Goal: Check status: Check status

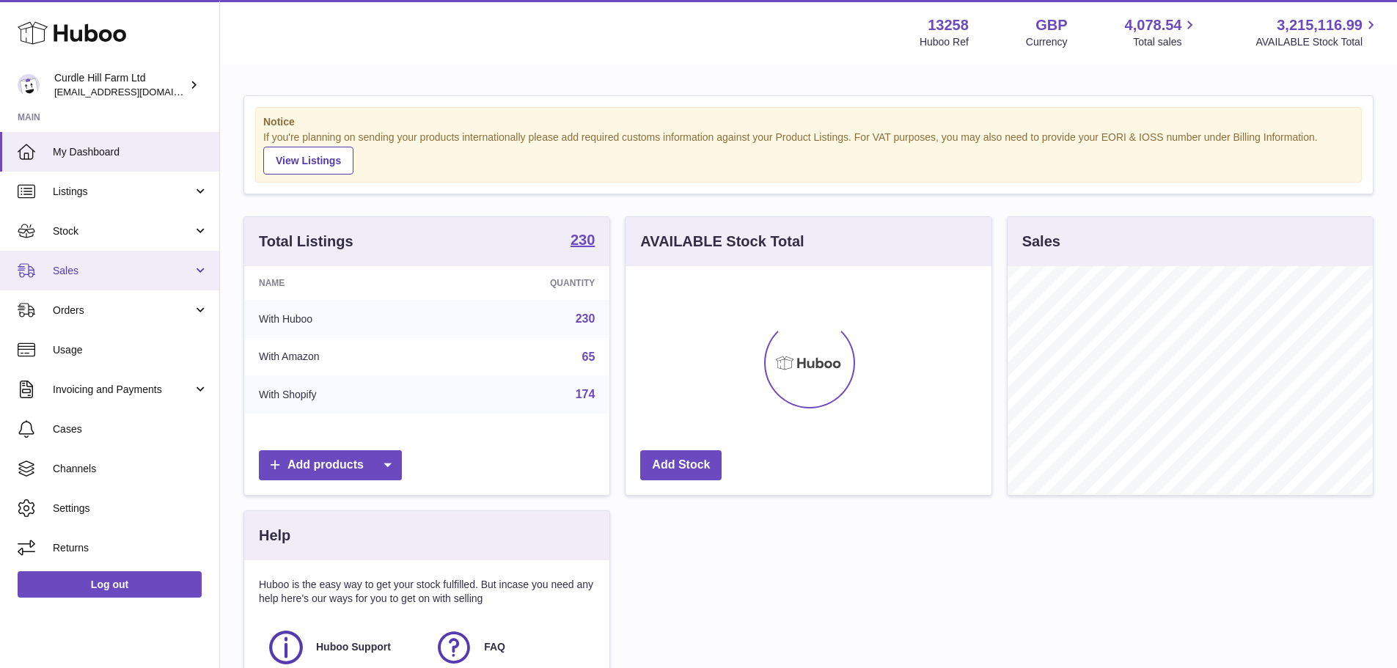
scroll to position [229, 366]
click at [154, 282] on link "Sales" at bounding box center [109, 271] width 219 height 40
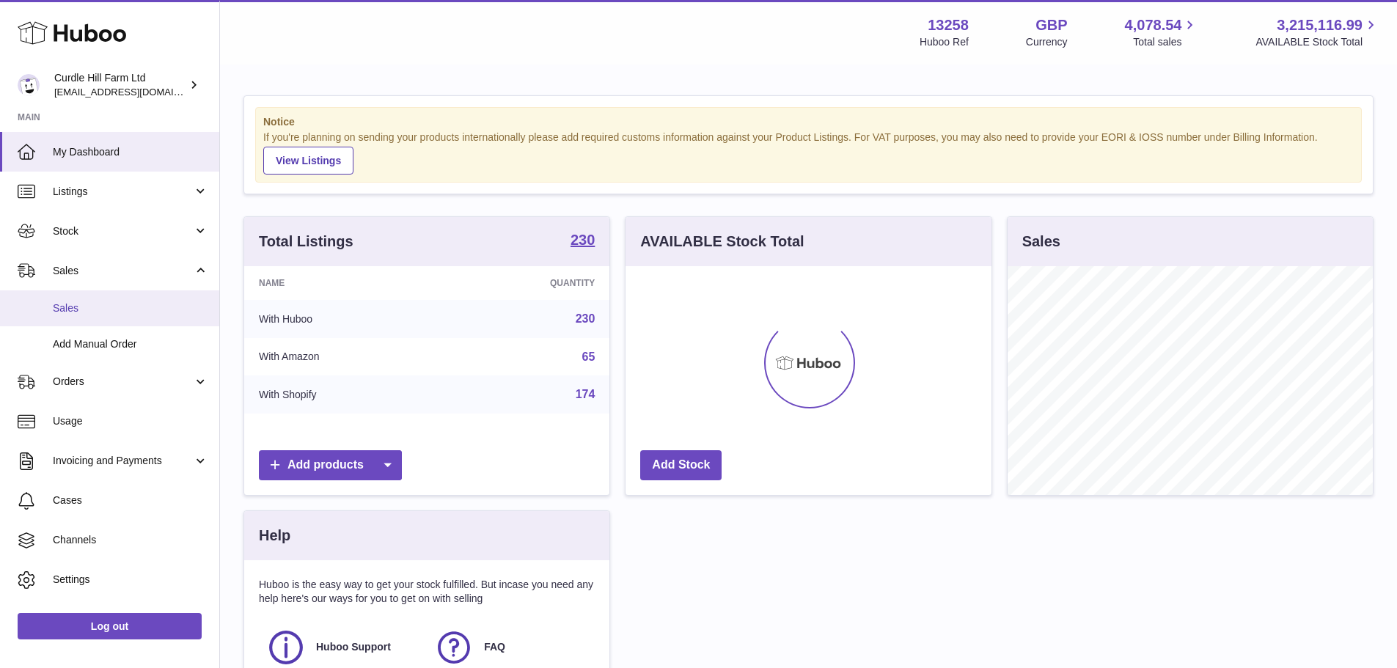
click at [116, 309] on span "Sales" at bounding box center [130, 308] width 155 height 14
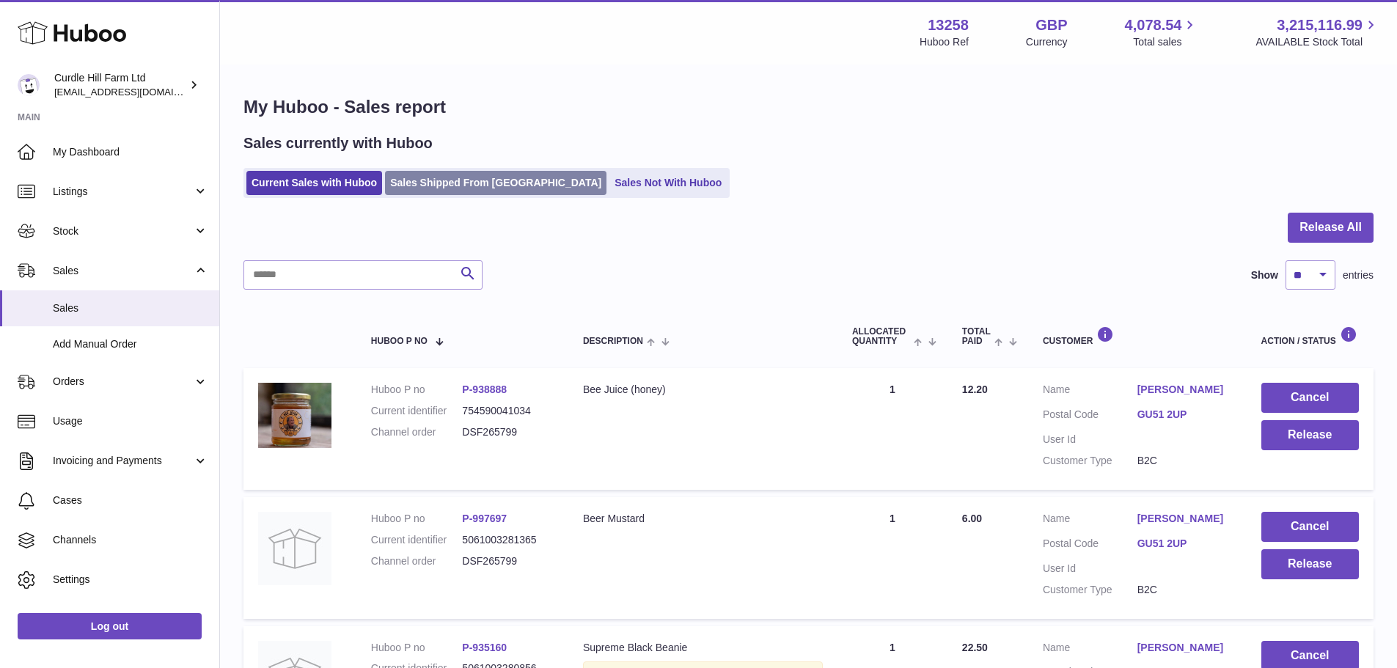
click at [465, 185] on link "Sales Shipped From [GEOGRAPHIC_DATA]" at bounding box center [495, 183] width 221 height 24
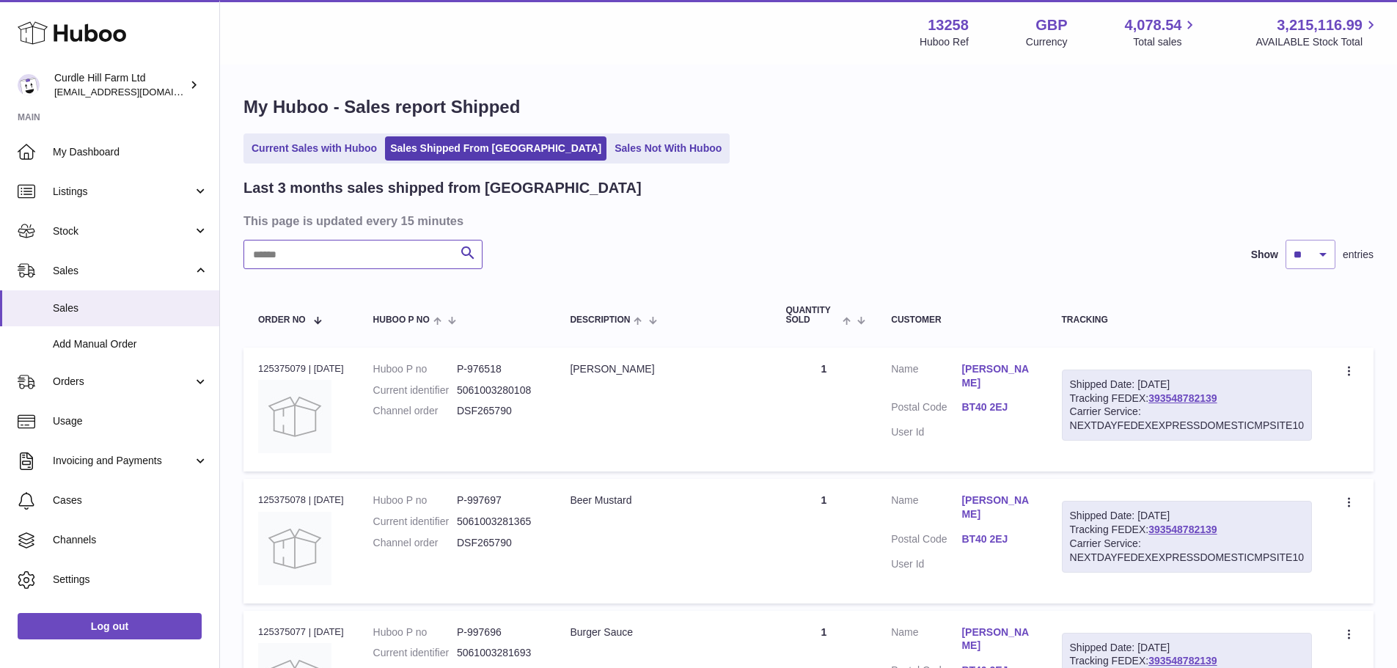
paste input "*********"
type input "*********"
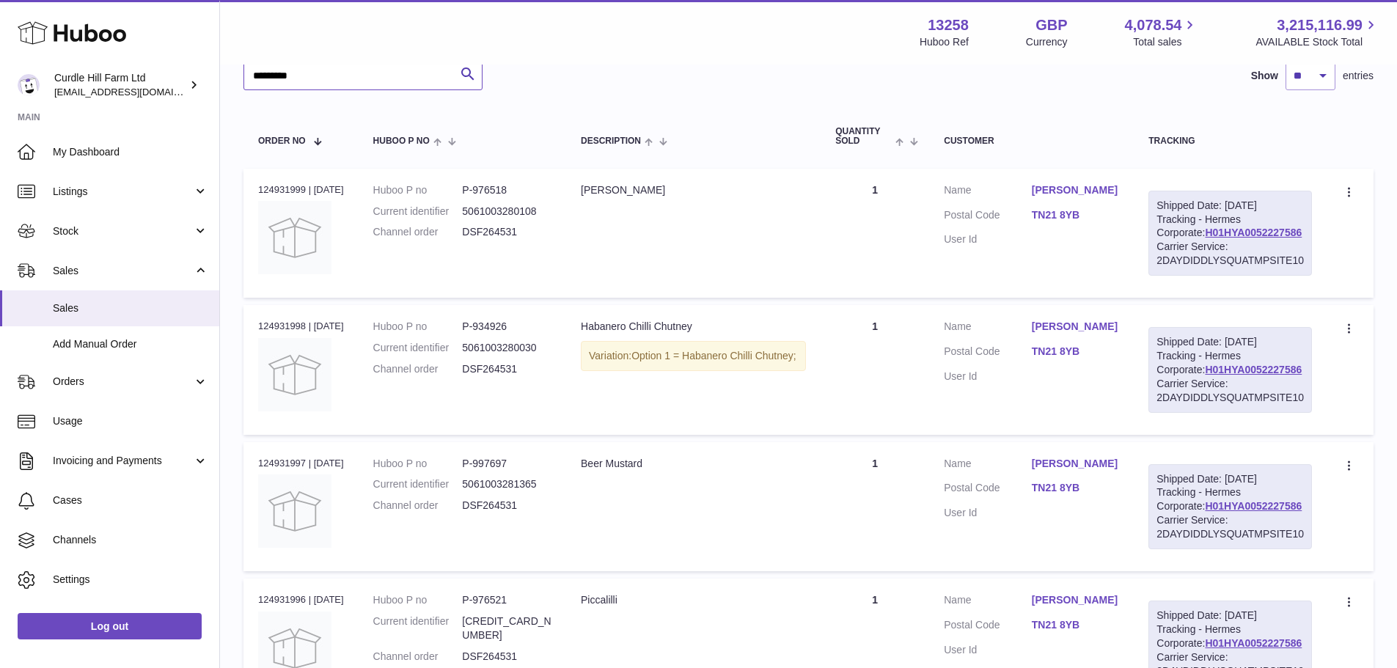
scroll to position [159, 0]
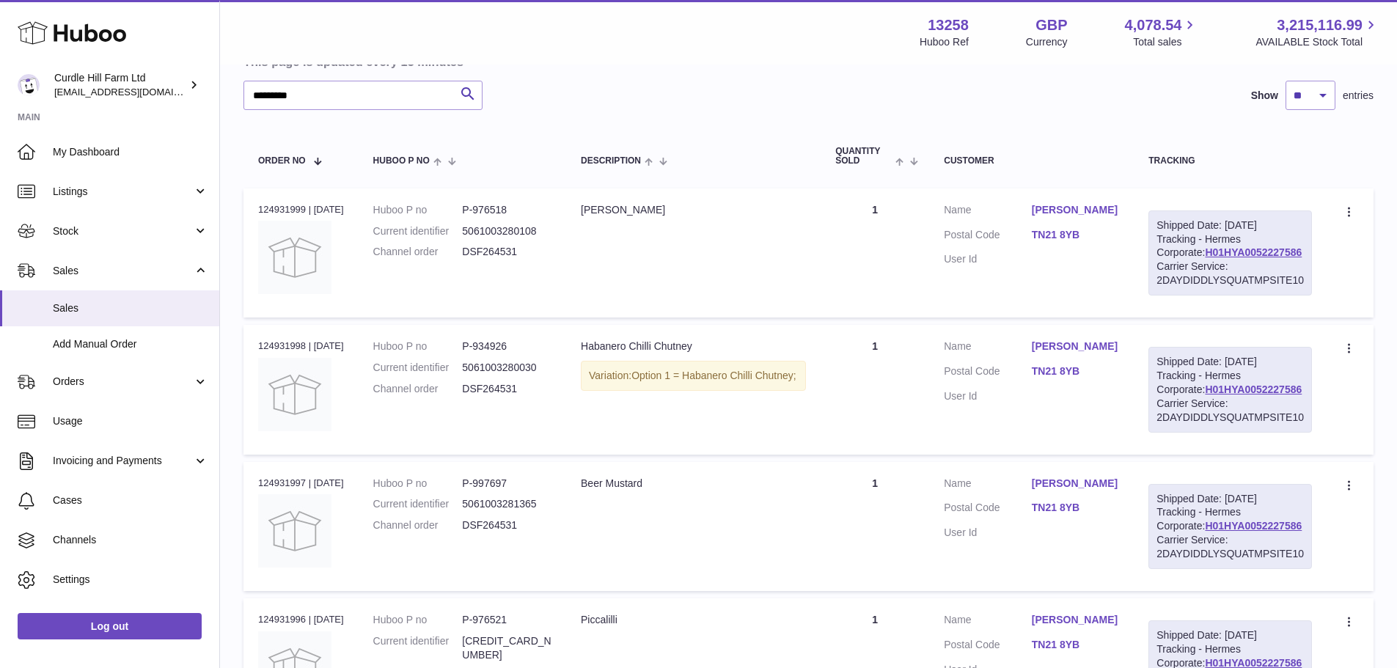
click at [1223, 432] on div "Shipped Date: 18th Sep 2025 Tracking - Hermes Corporate: H01HYA0052227586 Carri…" at bounding box center [1230, 389] width 164 height 85
click at [1223, 395] on link "H01HYA0052227586" at bounding box center [1253, 390] width 97 height 12
click at [271, 353] on div "Order no 124931998 | 18th Sep" at bounding box center [301, 346] width 86 height 13
drag, startPoint x: 271, startPoint y: 373, endPoint x: 745, endPoint y: 444, distance: 479.8
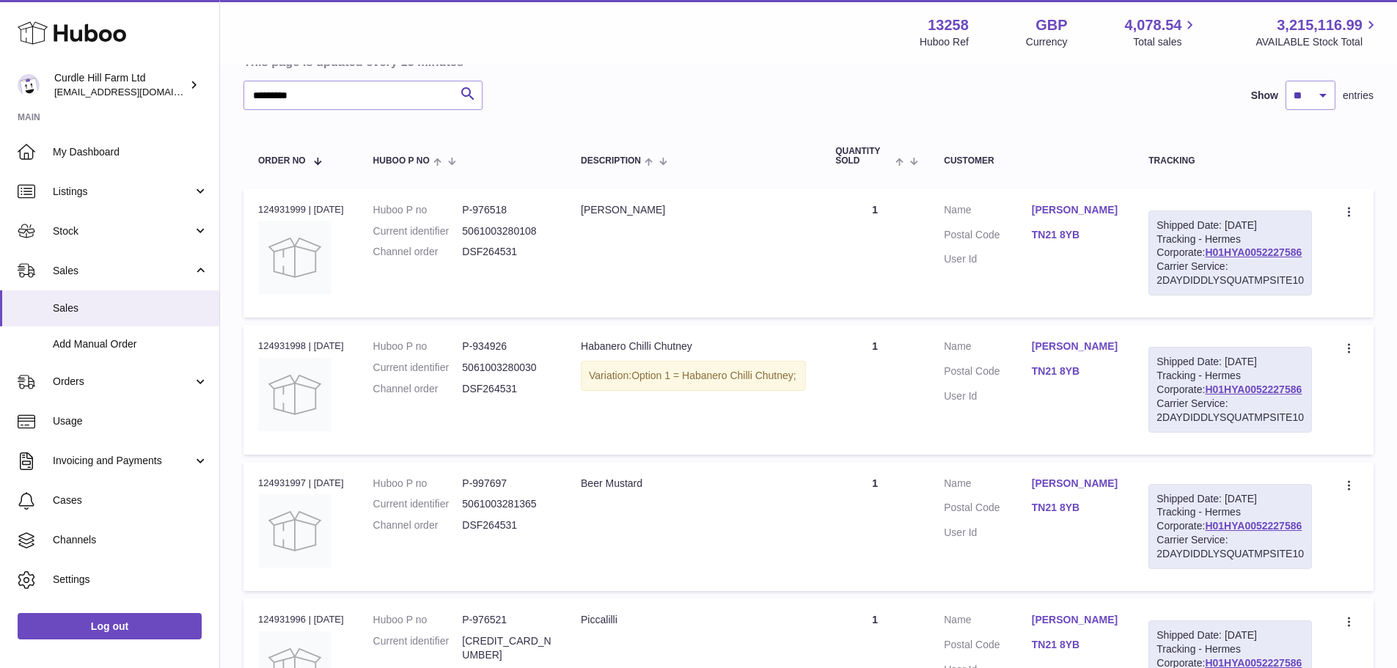
click at [700, 444] on td "Description Habanero Chilli Chutney Variation: Option 1 = Habanero Chilli Chutn…" at bounding box center [693, 389] width 254 height 129
drag, startPoint x: 1044, startPoint y: 420, endPoint x: 1075, endPoint y: 420, distance: 31.5
click at [1075, 382] on dd "TN21 8YB" at bounding box center [1076, 373] width 88 height 18
click at [1050, 378] on link "TN21 8YB" at bounding box center [1076, 371] width 88 height 14
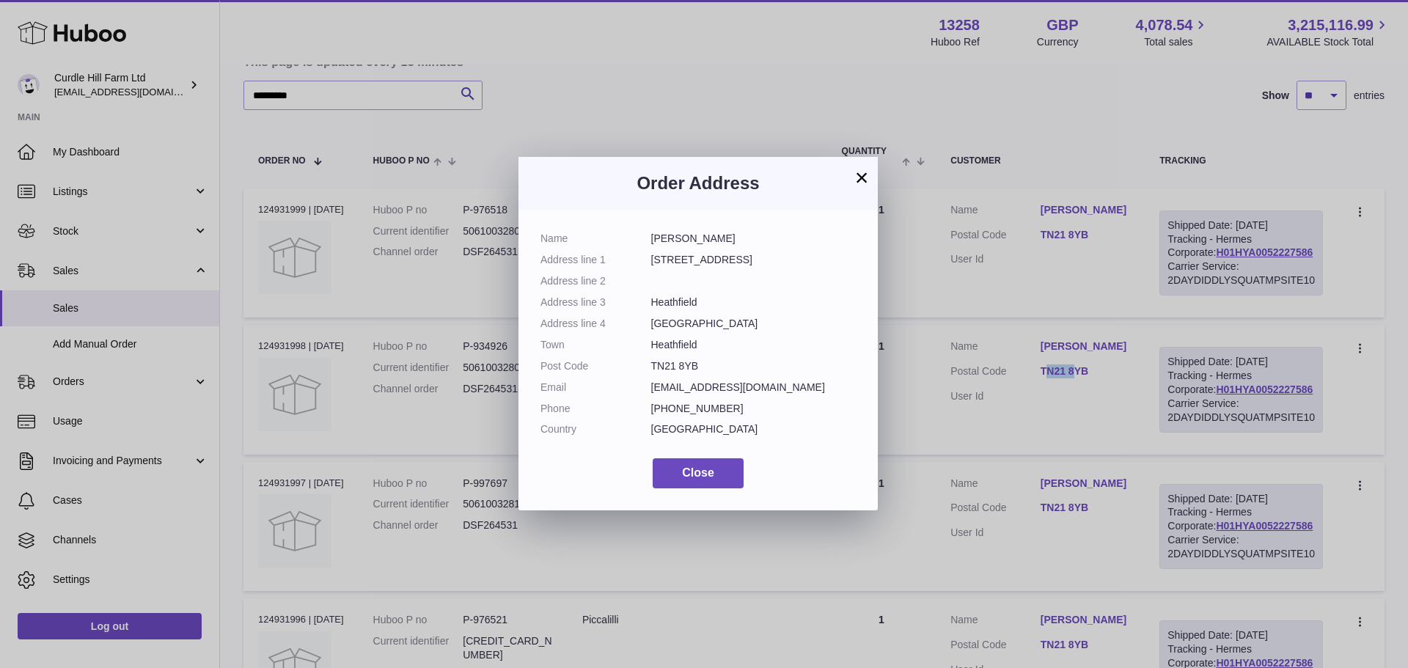
drag, startPoint x: 648, startPoint y: 362, endPoint x: 693, endPoint y: 363, distance: 44.7
click at [693, 363] on dl "Name Donna appleyard Address line 1 52 lime way Address line 2 Address line 3 H…" at bounding box center [697, 338] width 315 height 212
copy dl "TN21 8YB"
click at [805, 303] on dd "Heathfield" at bounding box center [753, 303] width 205 height 14
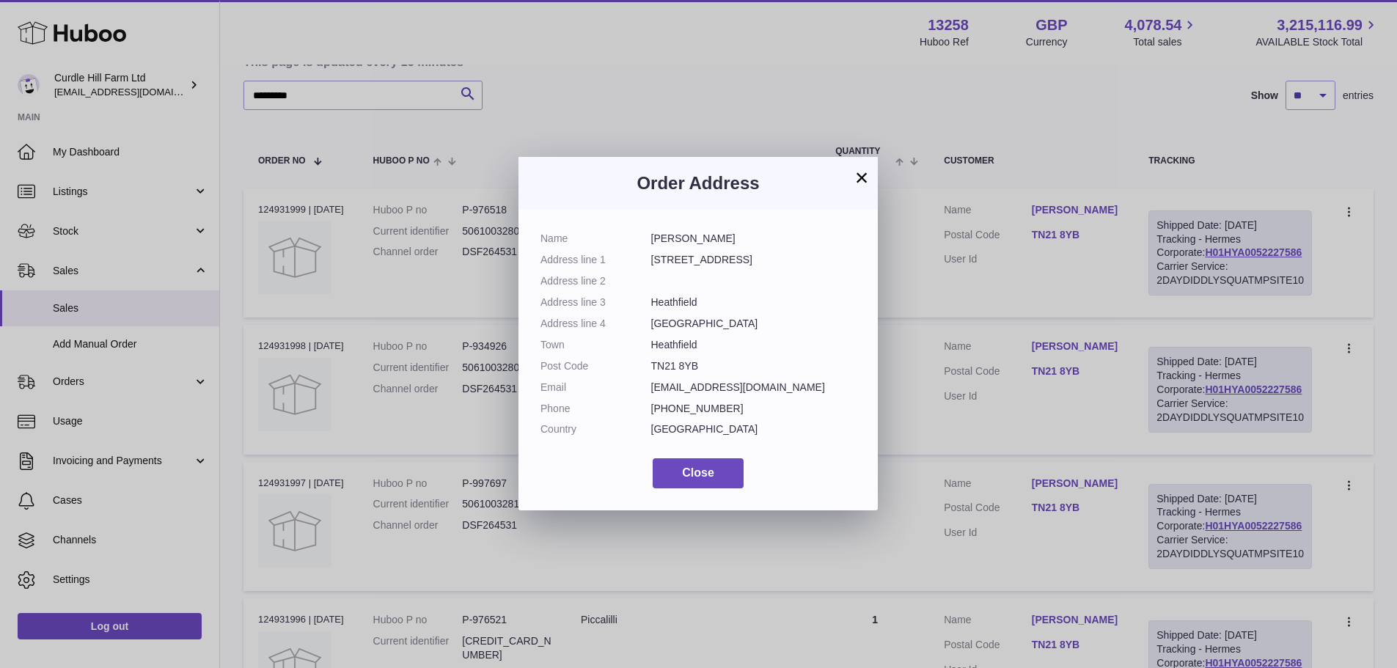
click at [941, 304] on div "× Order Address Name Donna appleyard Address line 1 52 lime way Address line 2 …" at bounding box center [698, 334] width 1397 height 668
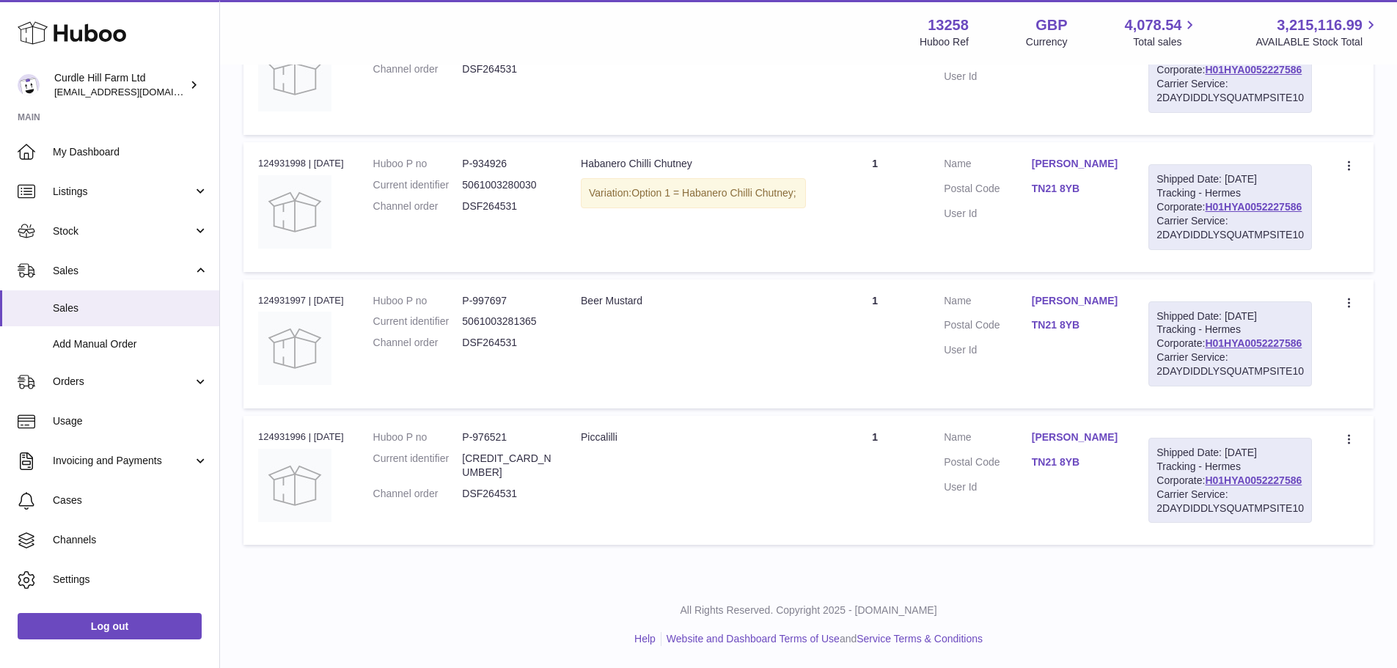
scroll to position [452, 0]
click at [269, 294] on div "Order no 124931997 | 18th Sep" at bounding box center [301, 300] width 86 height 13
copy div "124931997"
drag, startPoint x: 1038, startPoint y: 243, endPoint x: 1055, endPoint y: 254, distance: 19.5
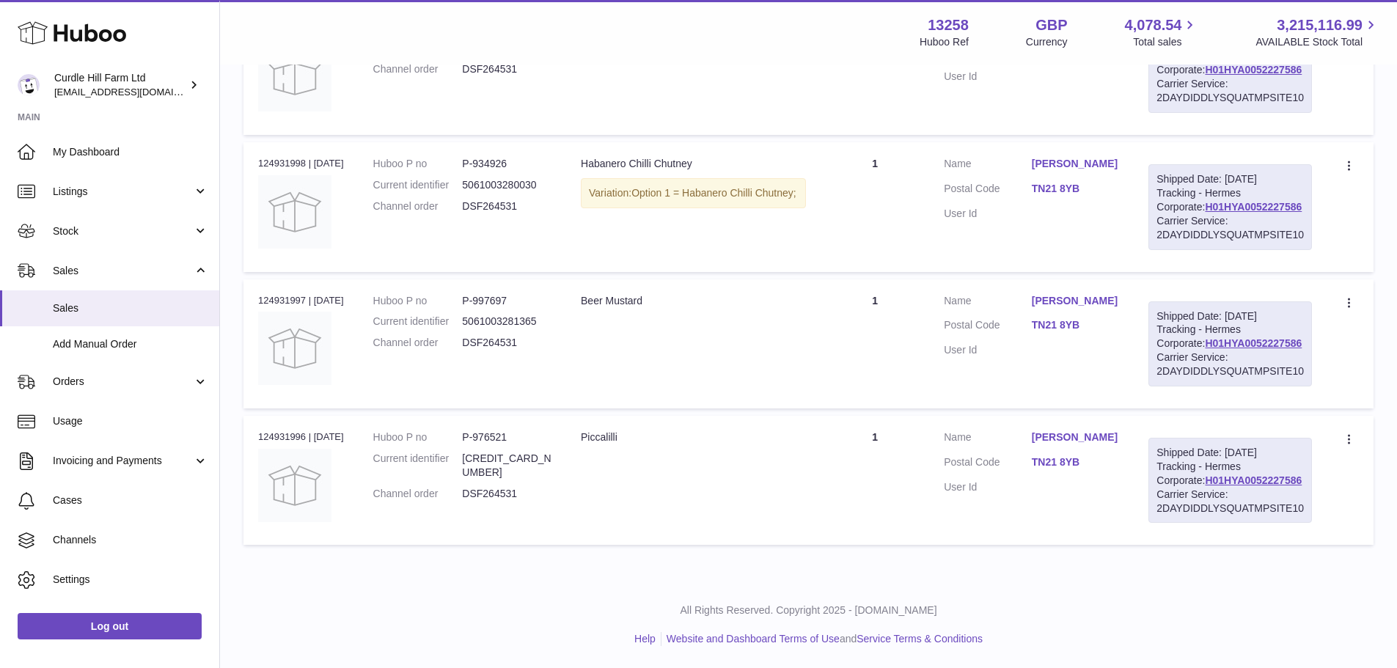
click at [1055, 294] on dl "Customer Name Donna appleyard Postal Code TN21 8YB User Id" at bounding box center [1031, 329] width 175 height 71
copy dl "Donna appleyard"
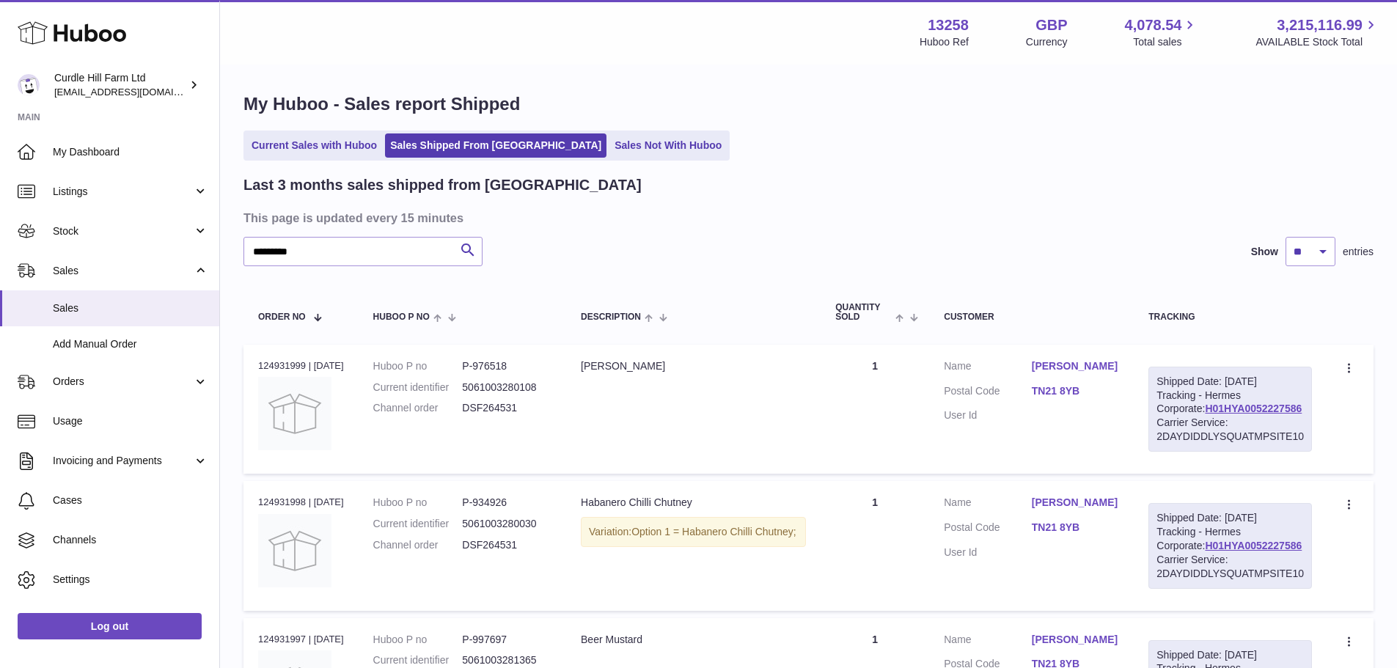
scroll to position [0, 0]
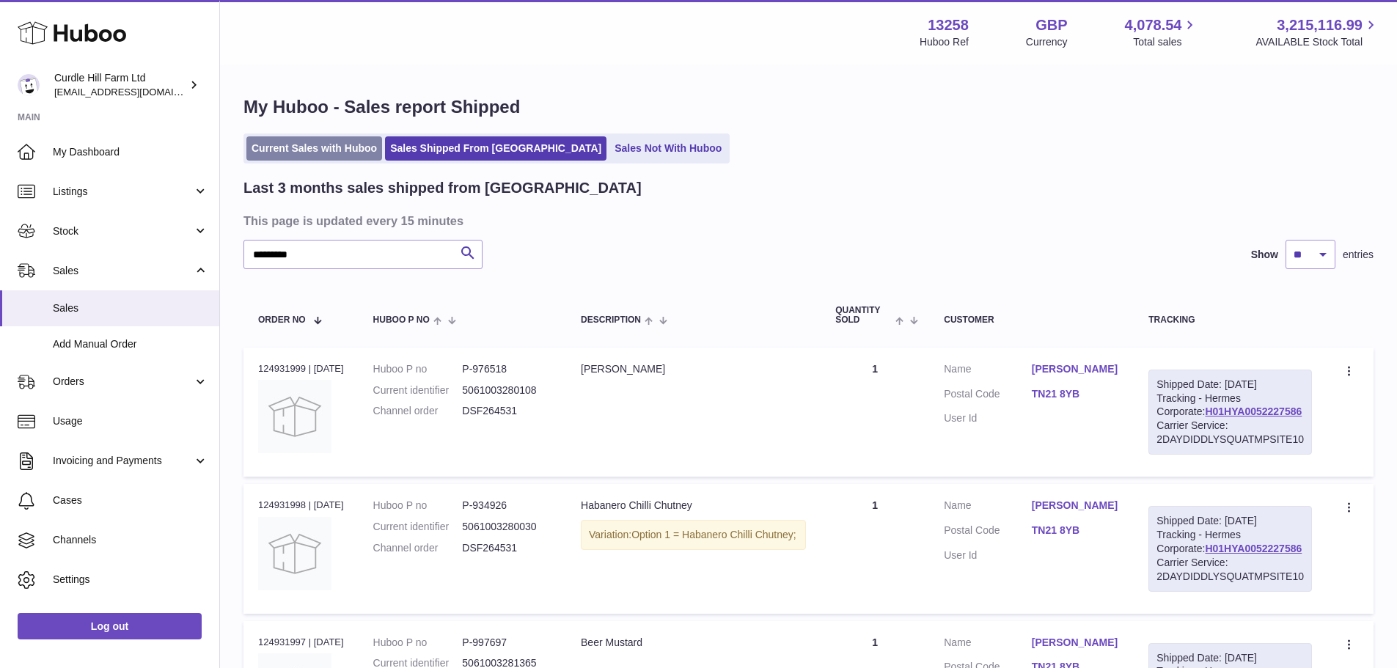
click at [337, 146] on link "Current Sales with Huboo" at bounding box center [314, 148] width 136 height 24
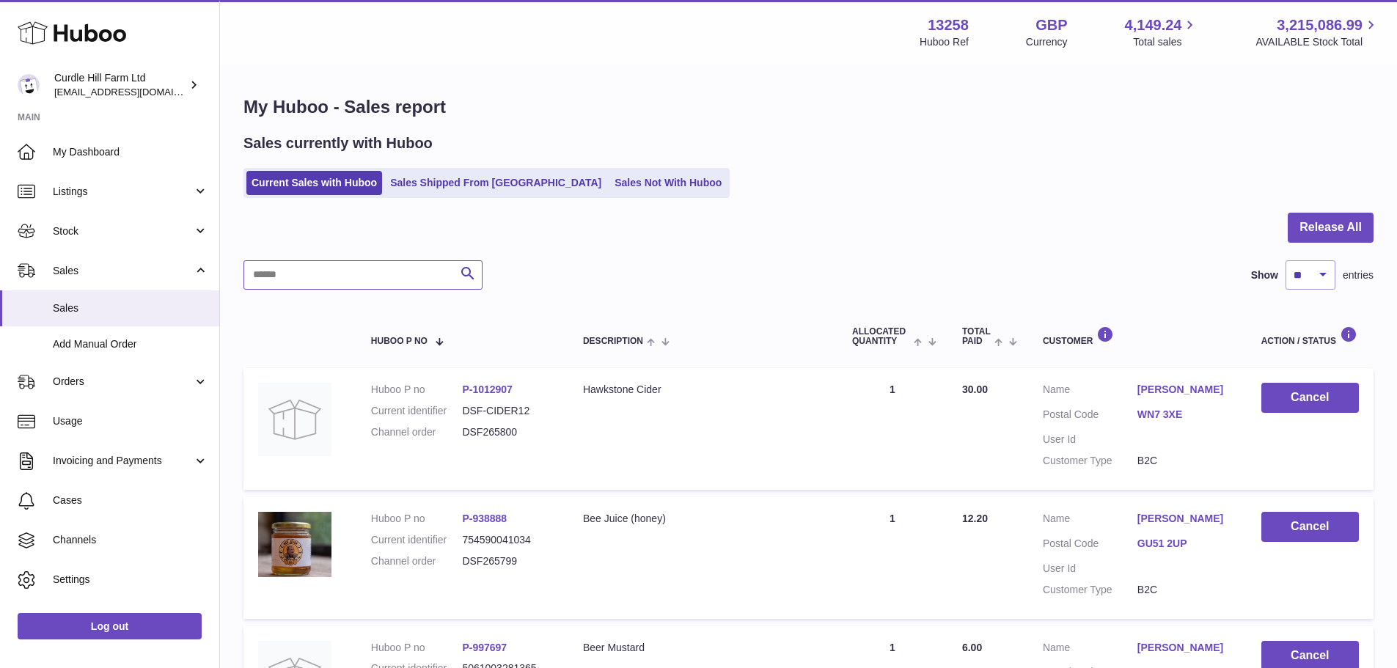
click at [321, 274] on input "text" at bounding box center [362, 274] width 239 height 29
paste input "**********"
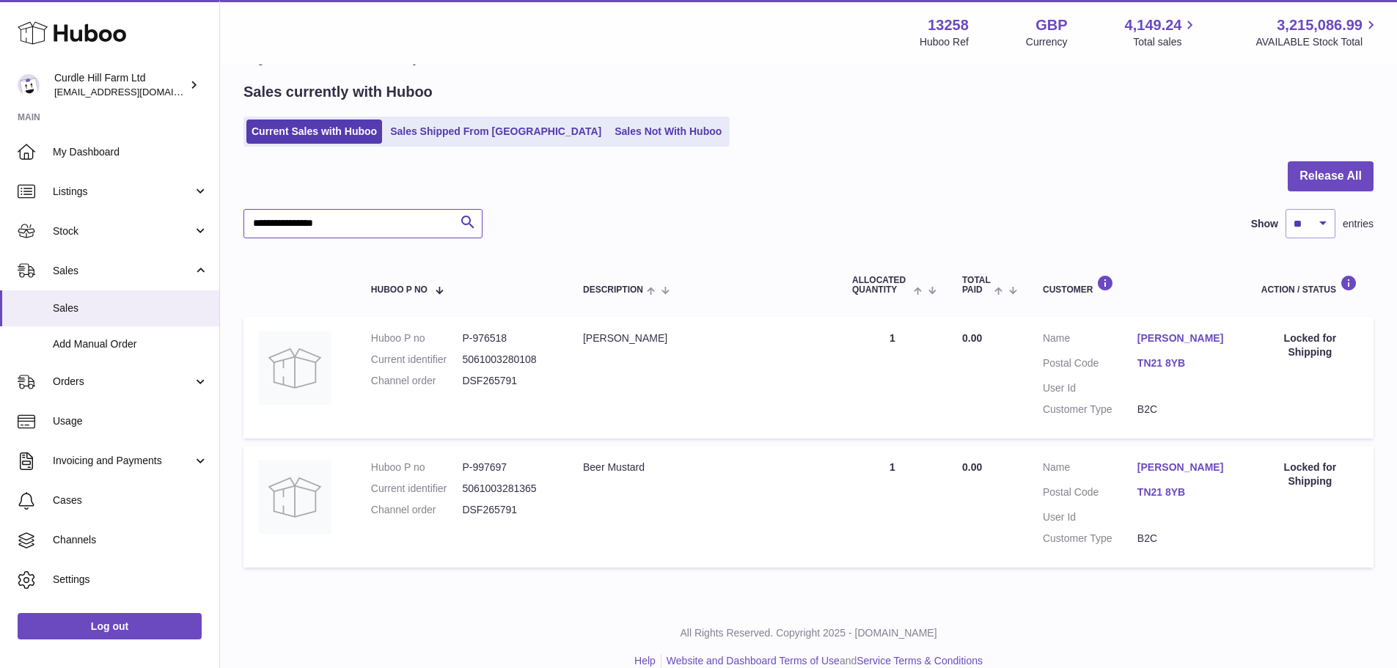
scroll to position [73, 0]
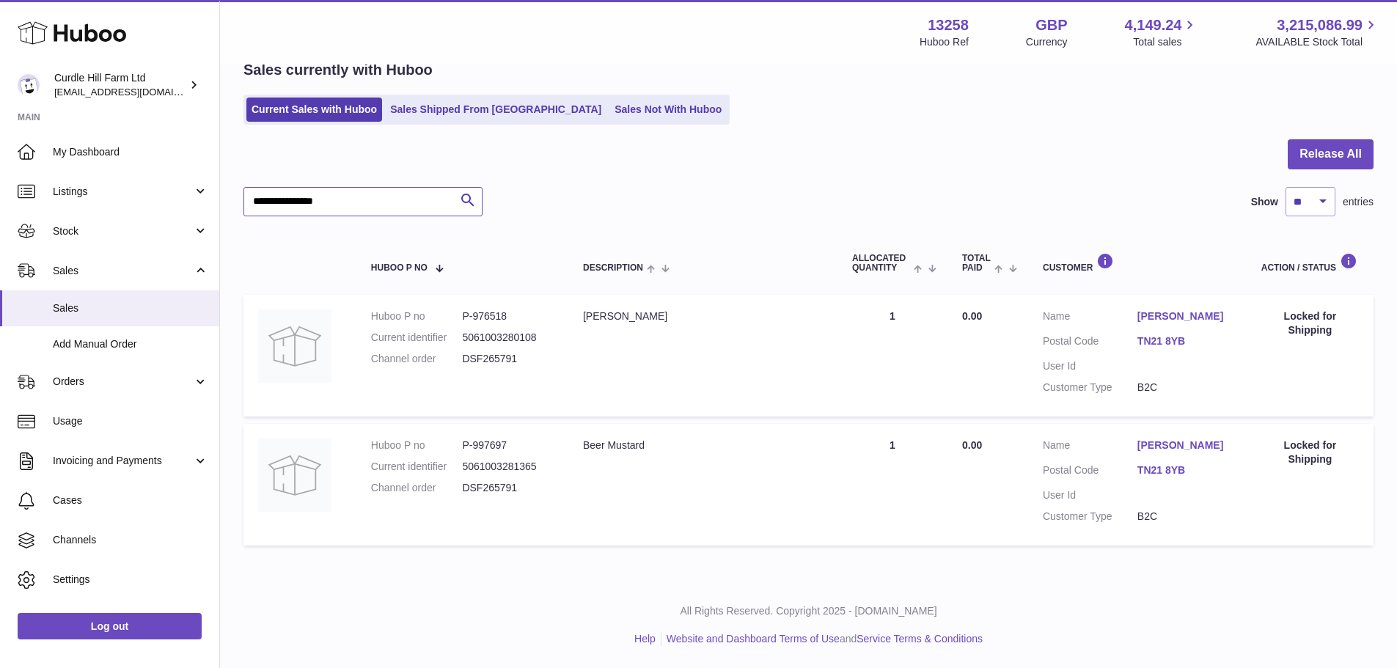
type input "**********"
click at [469, 364] on dd "DSF265791" at bounding box center [508, 359] width 92 height 14
copy dd "DSF265791"
click at [495, 312] on dd "P-976518" at bounding box center [508, 316] width 92 height 14
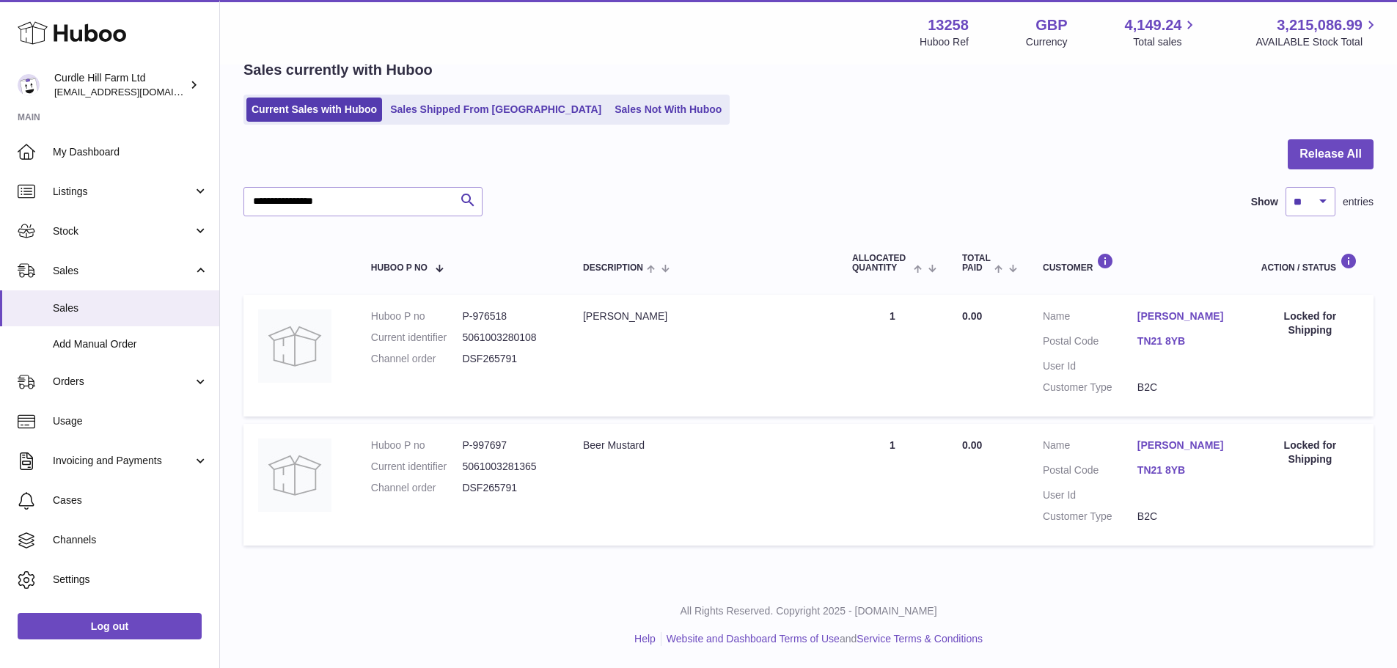
click at [495, 312] on dd "P-976518" at bounding box center [508, 316] width 92 height 14
copy dd "976518"
click at [491, 440] on dd "P-997697" at bounding box center [508, 446] width 92 height 14
copy dd "997697"
